Goal: Use online tool/utility: Utilize a website feature to perform a specific function

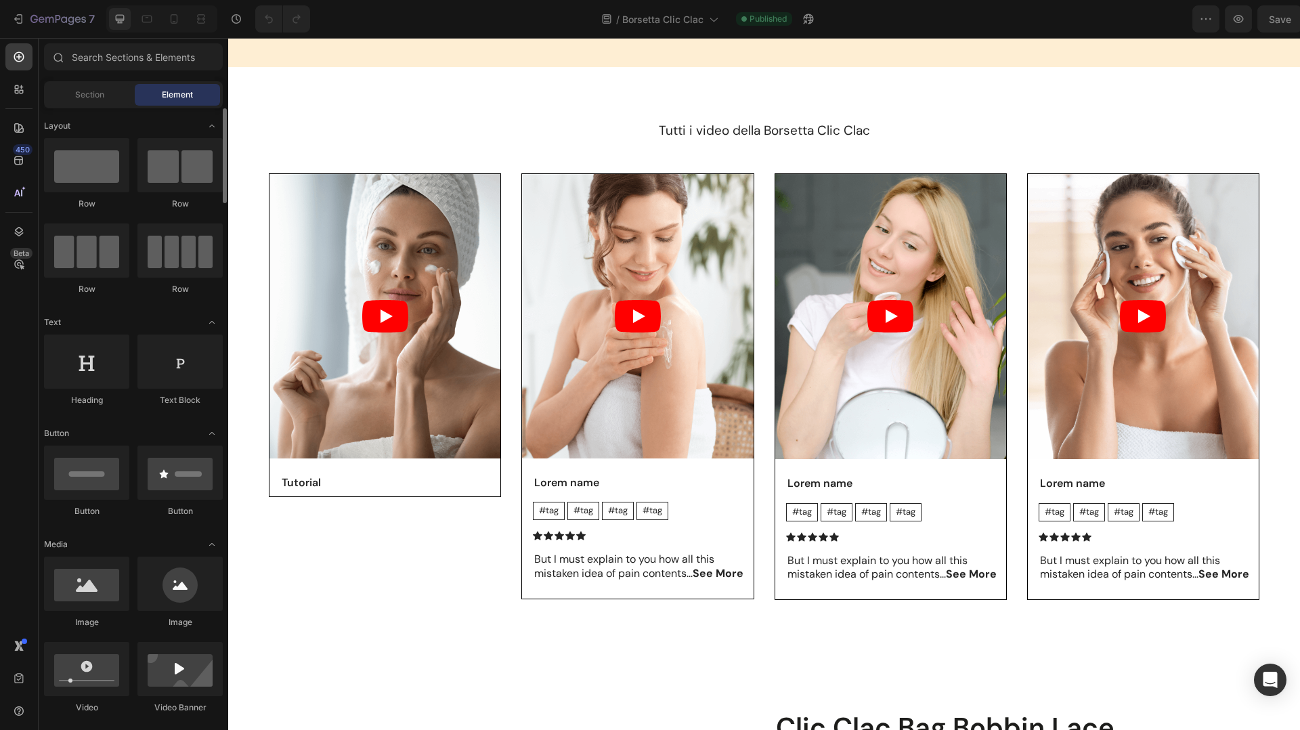
scroll to position [846, 0]
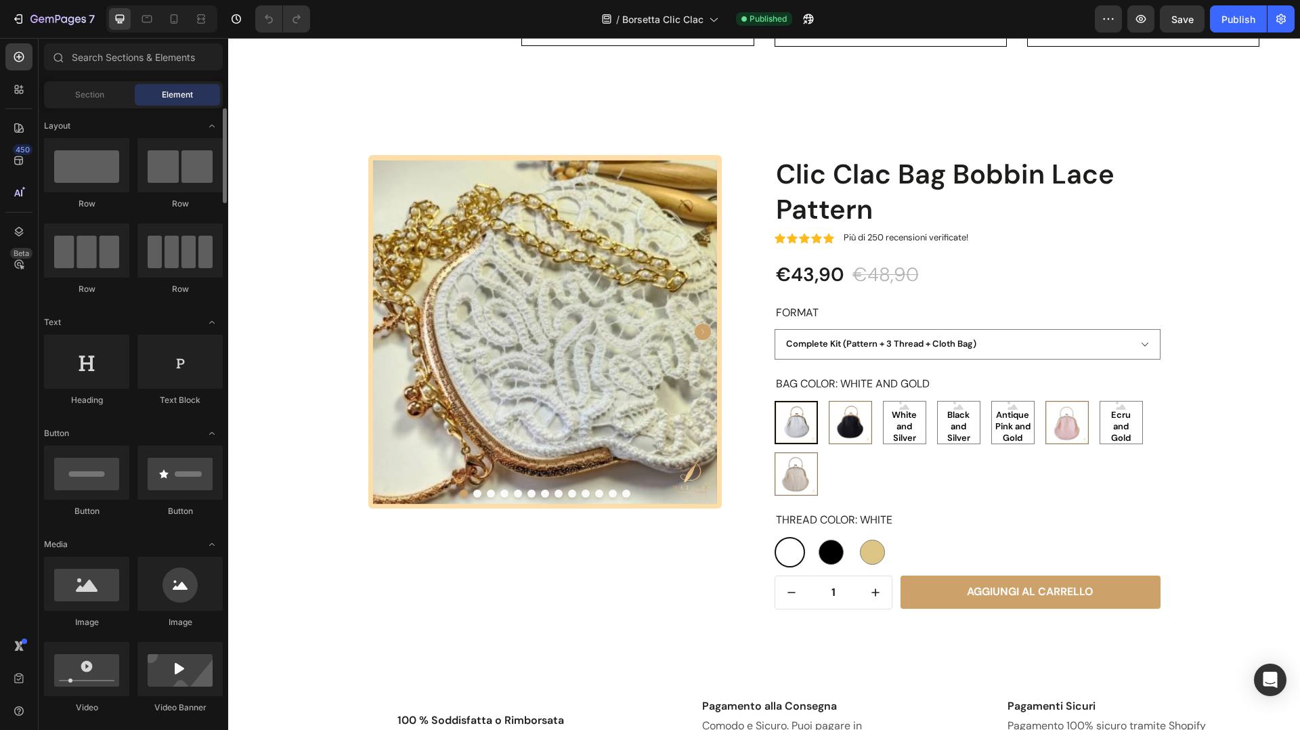
radio input "false"
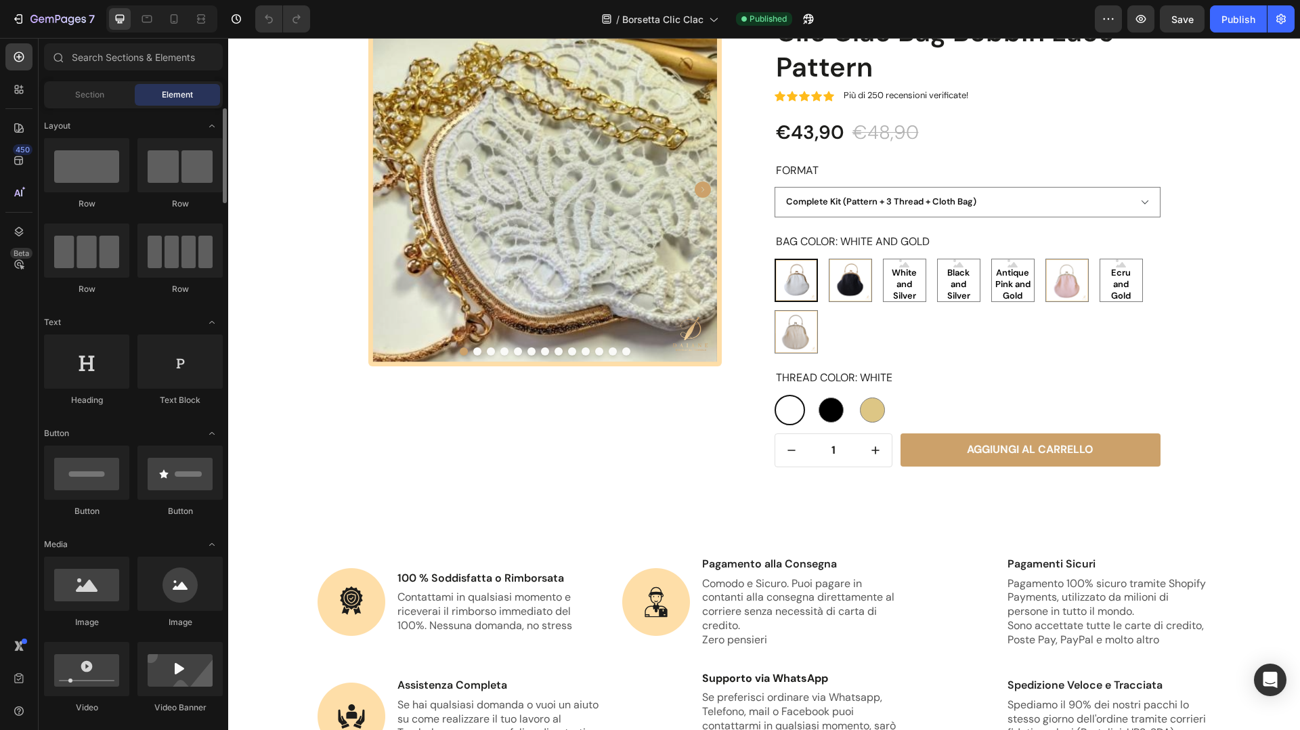
scroll to position [1056, 0]
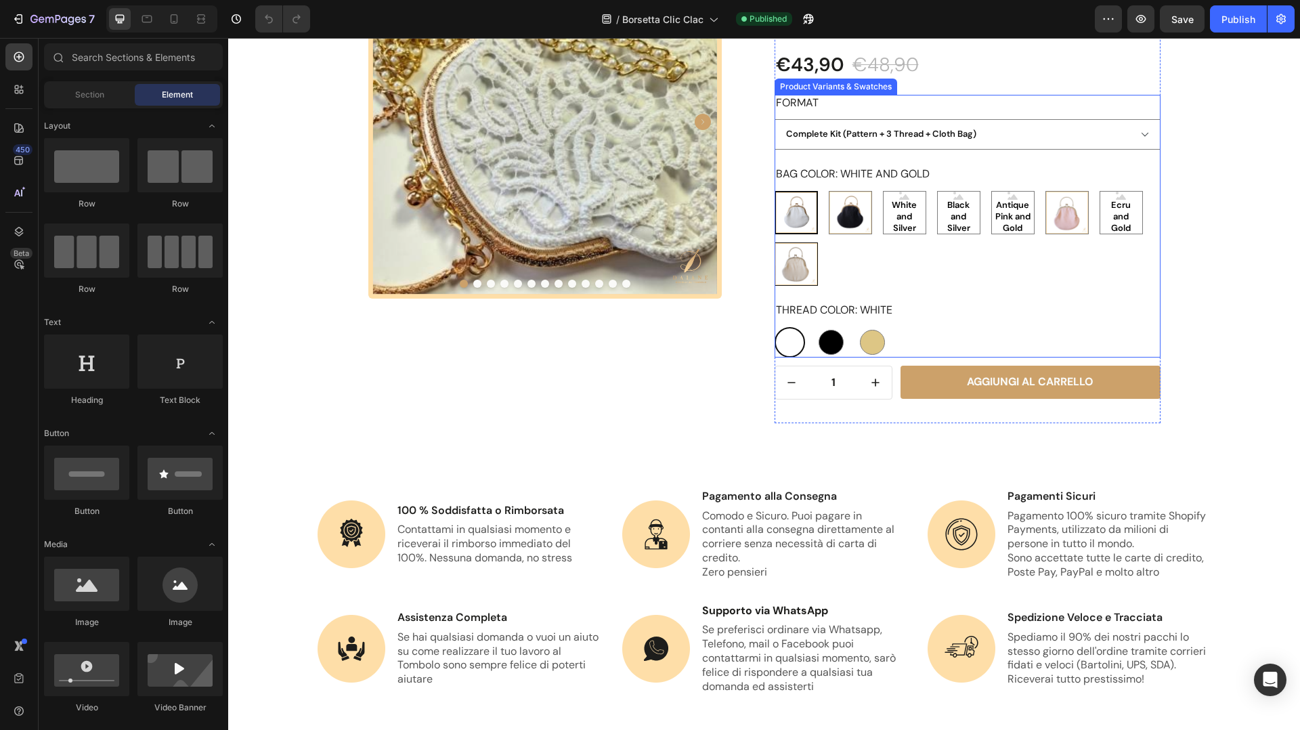
click at [783, 259] on img at bounding box center [796, 264] width 42 height 42
click at [775, 242] on input "Ecru and Silver Ecru and Silver" at bounding box center [774, 242] width 1 height 1
radio input "false"
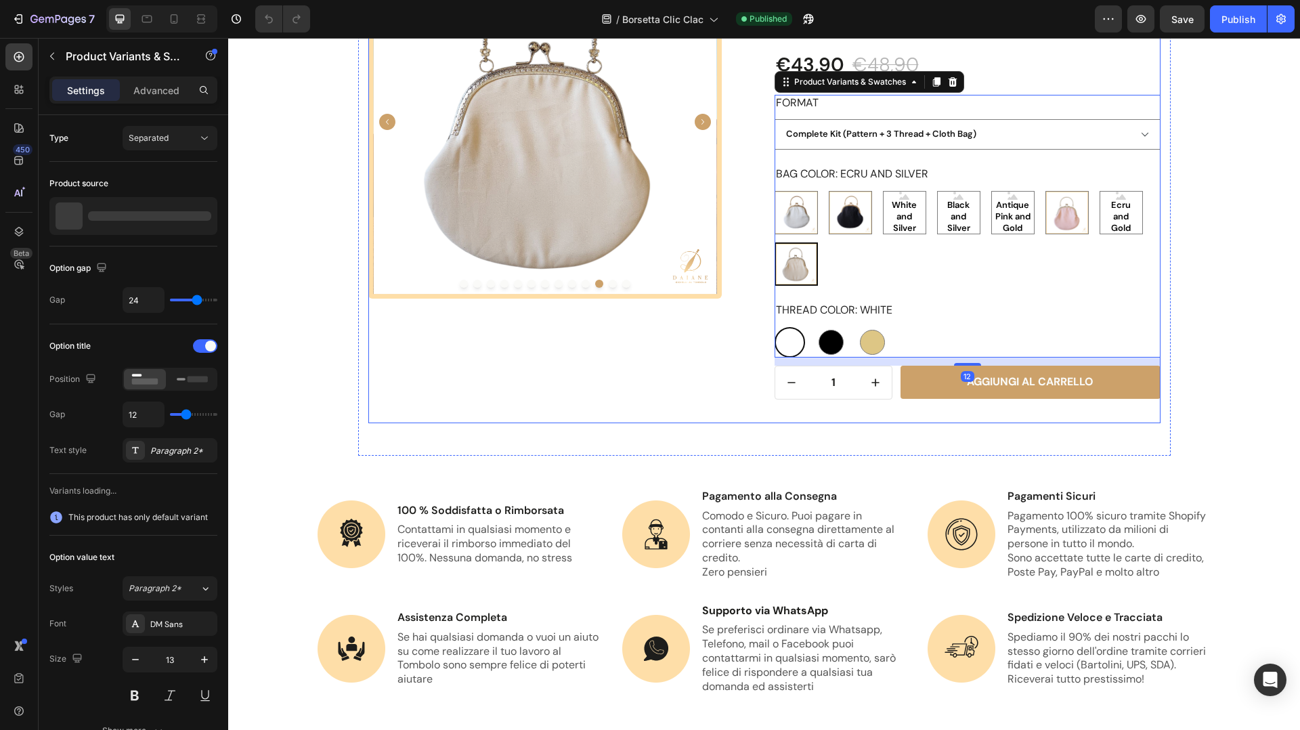
radio input "false"
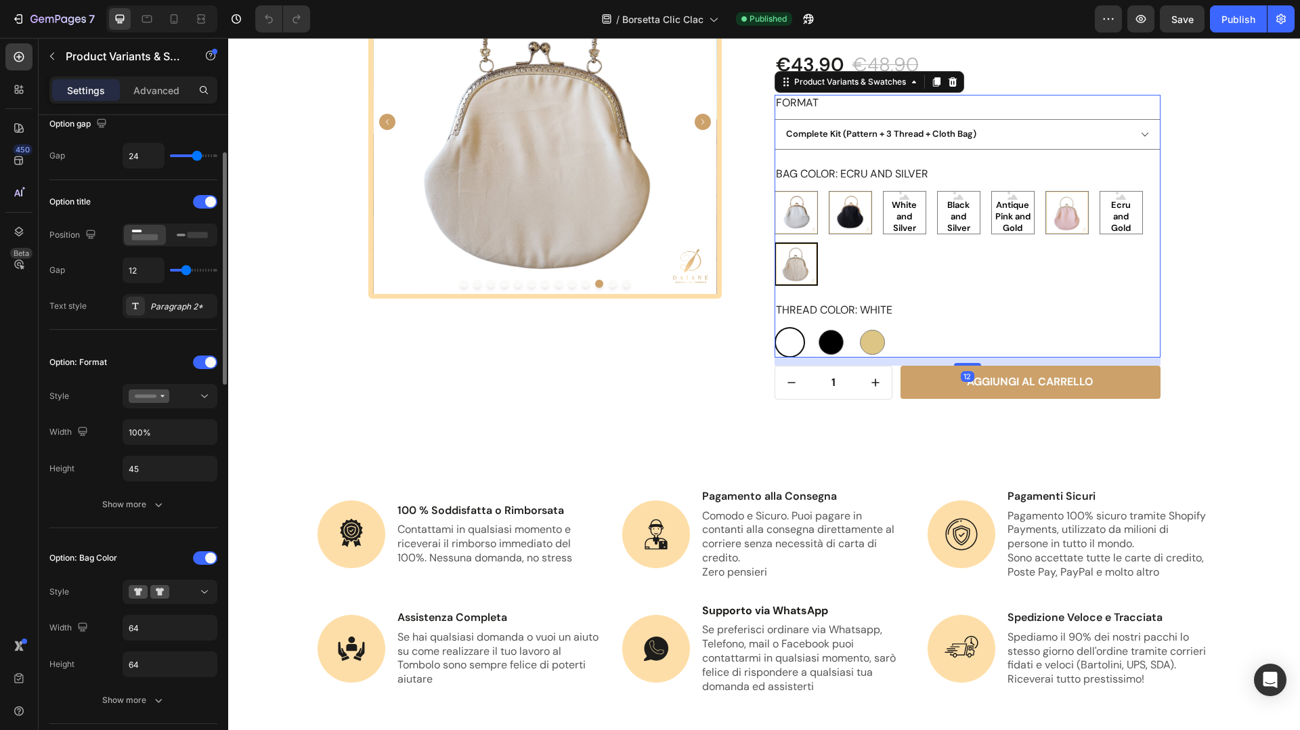
scroll to position [150, 0]
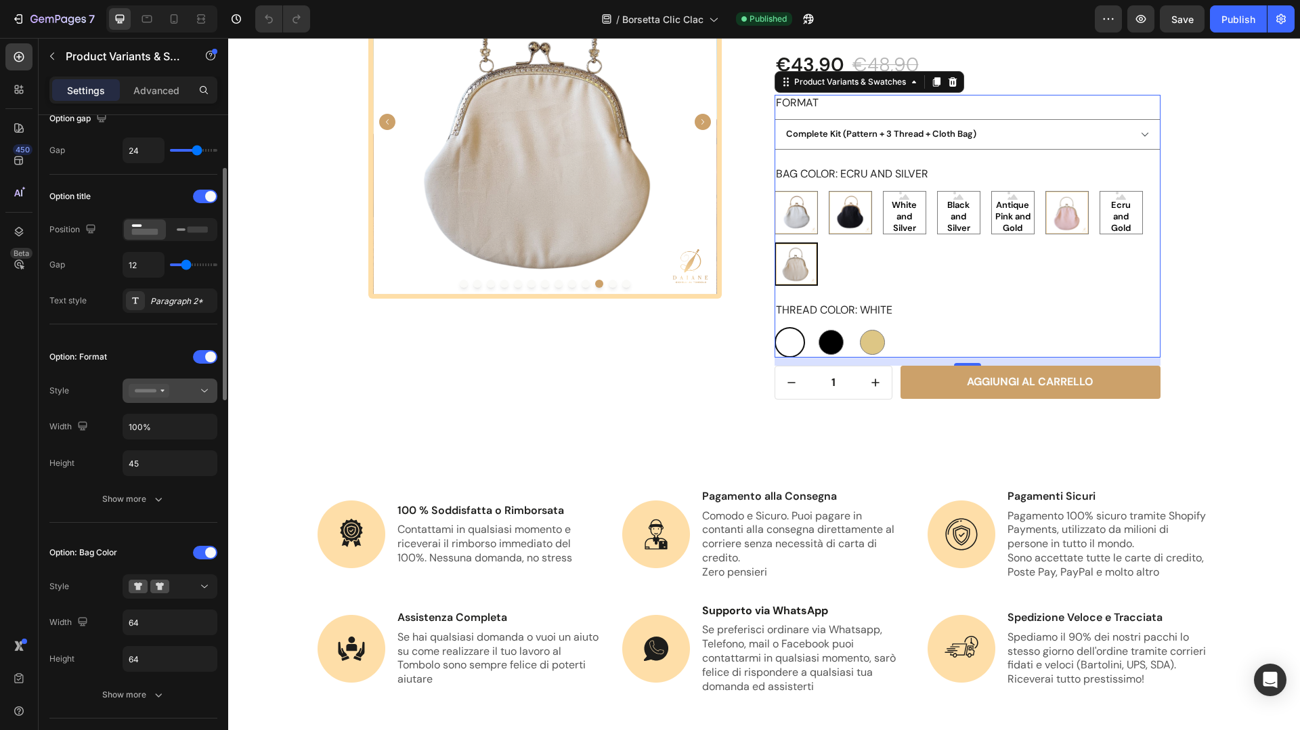
click at [179, 387] on div at bounding box center [170, 391] width 83 height 14
